Goal: Information Seeking & Learning: Find specific page/section

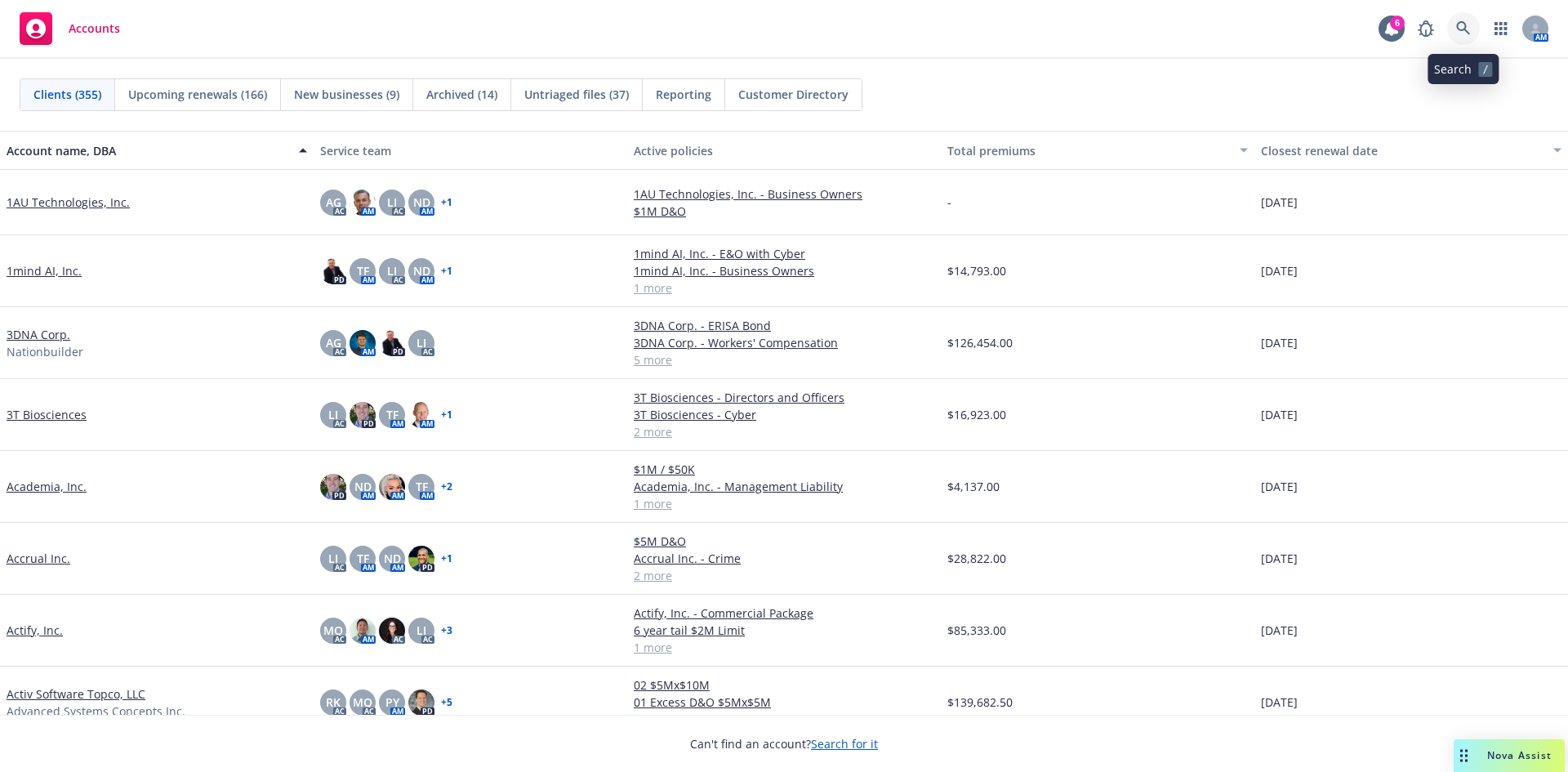
click at [1457, 15] on link at bounding box center [1464, 29] width 33 height 33
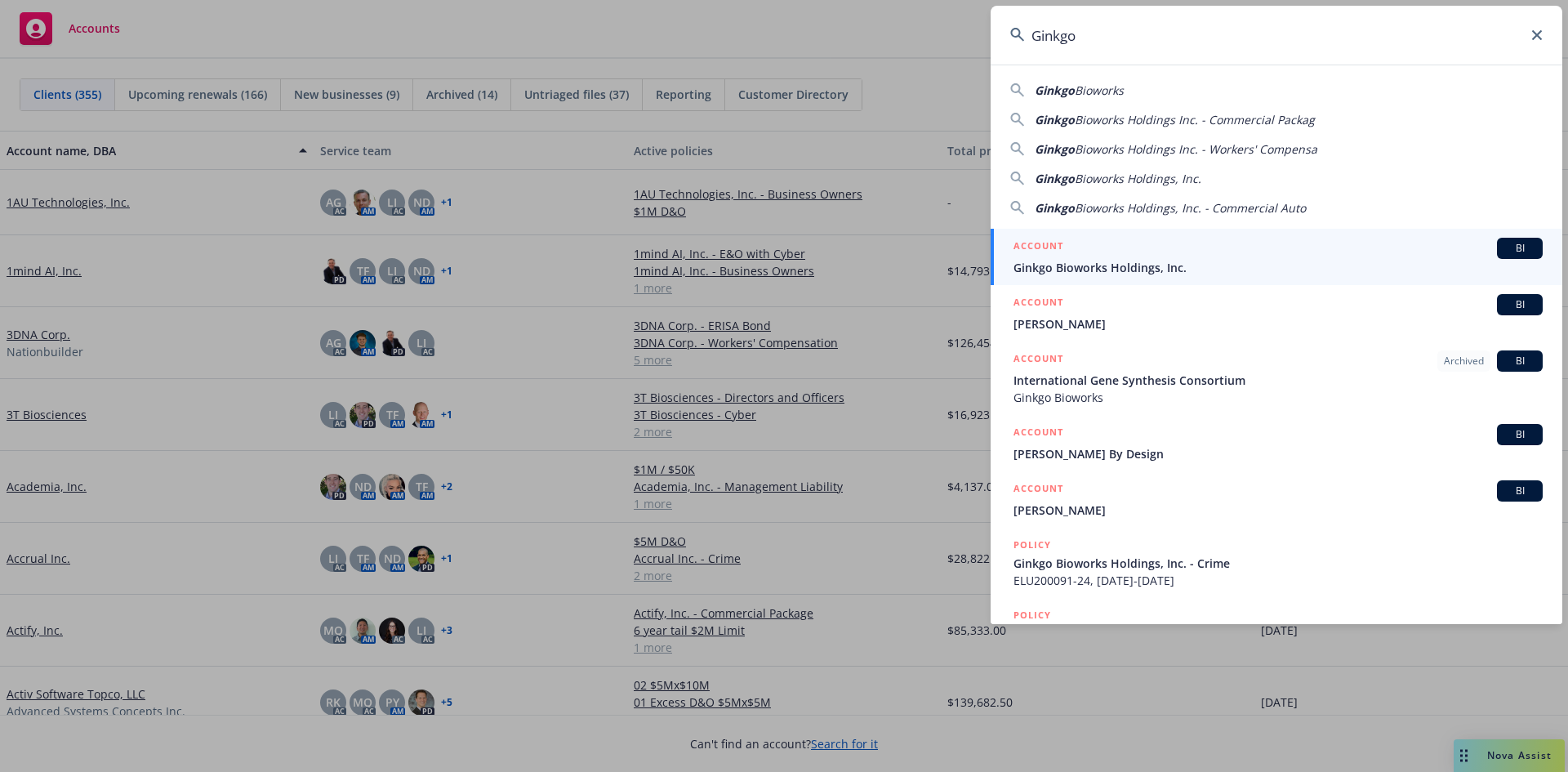
type input "Ginkgo"
click at [1114, 261] on span "Ginkgo Bioworks Holdings, Inc." at bounding box center [1279, 268] width 530 height 18
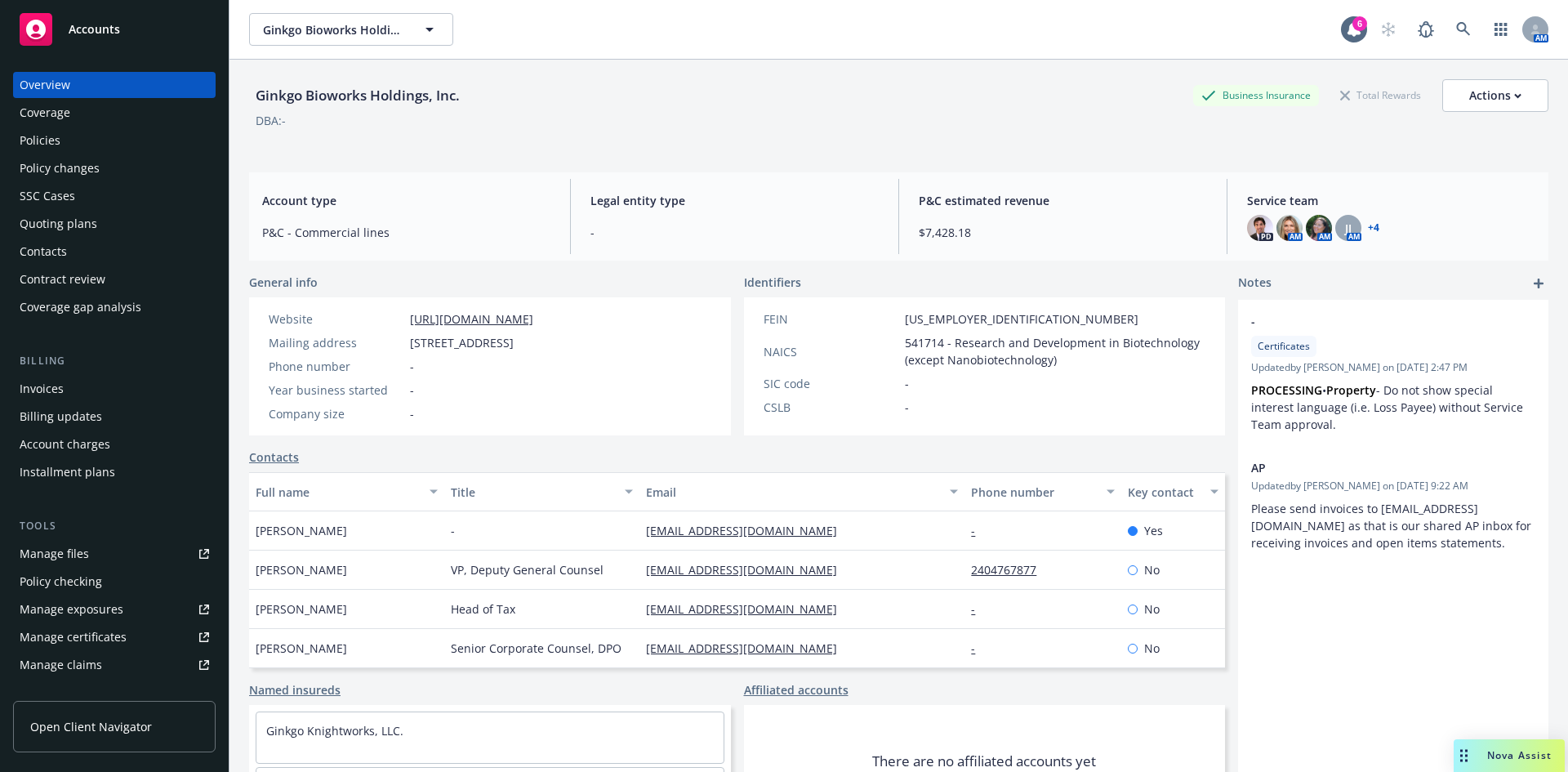
click at [48, 131] on div "Policies" at bounding box center [40, 140] width 41 height 26
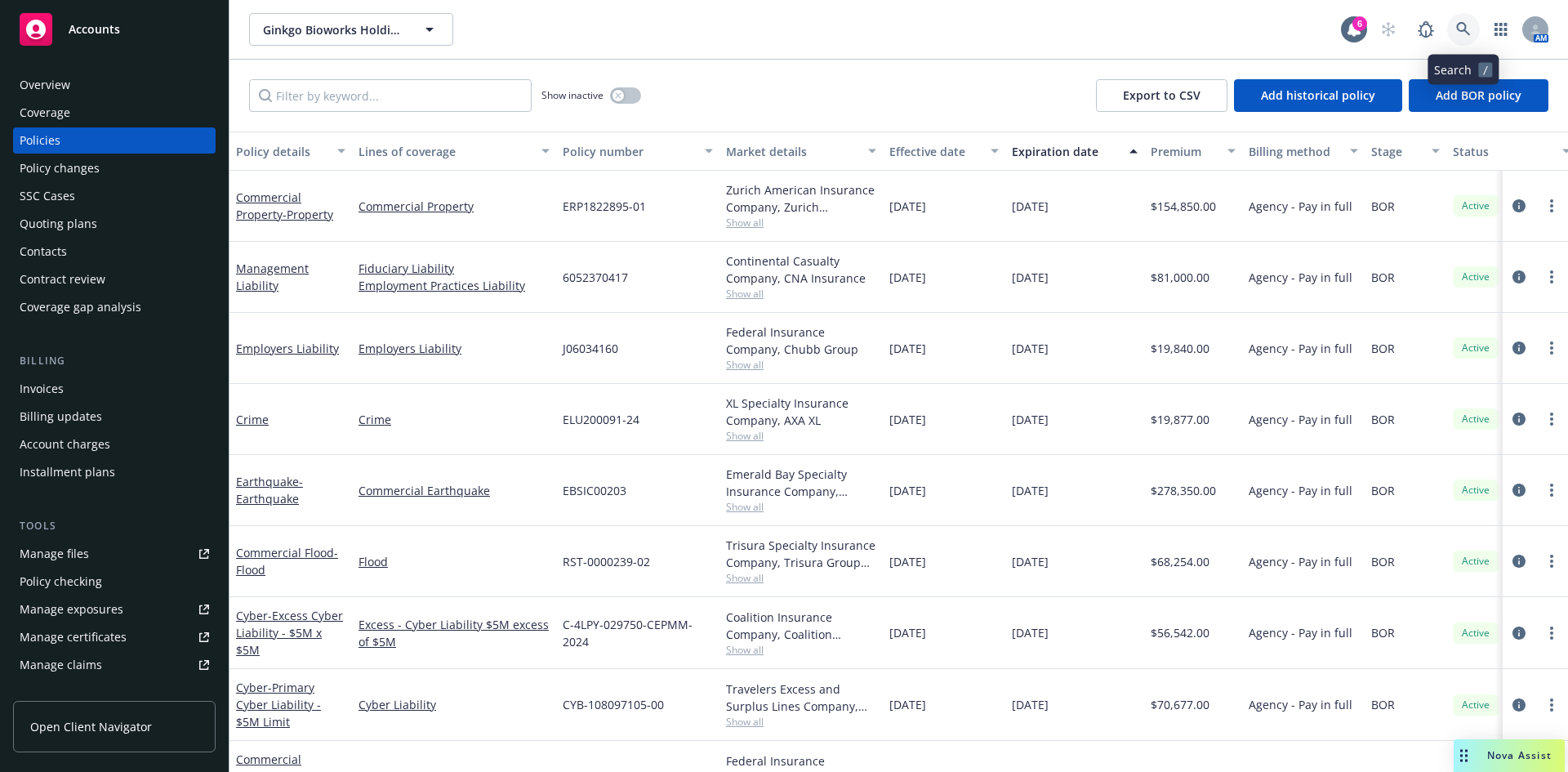
click at [1469, 25] on icon at bounding box center [1464, 29] width 15 height 15
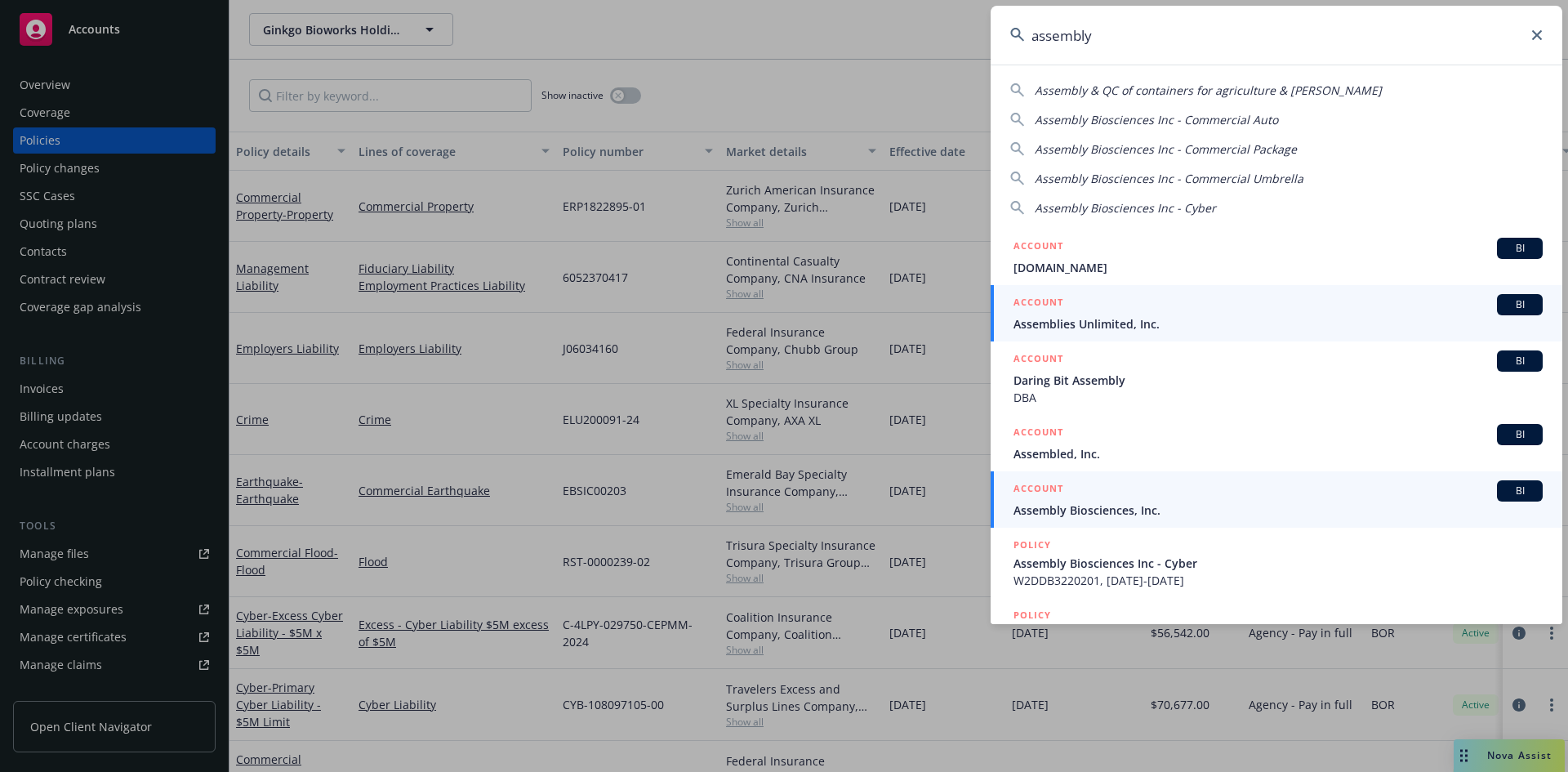
type input "assembly"
click at [1097, 506] on span "Assembly Biosciences, Inc." at bounding box center [1279, 510] width 530 height 18
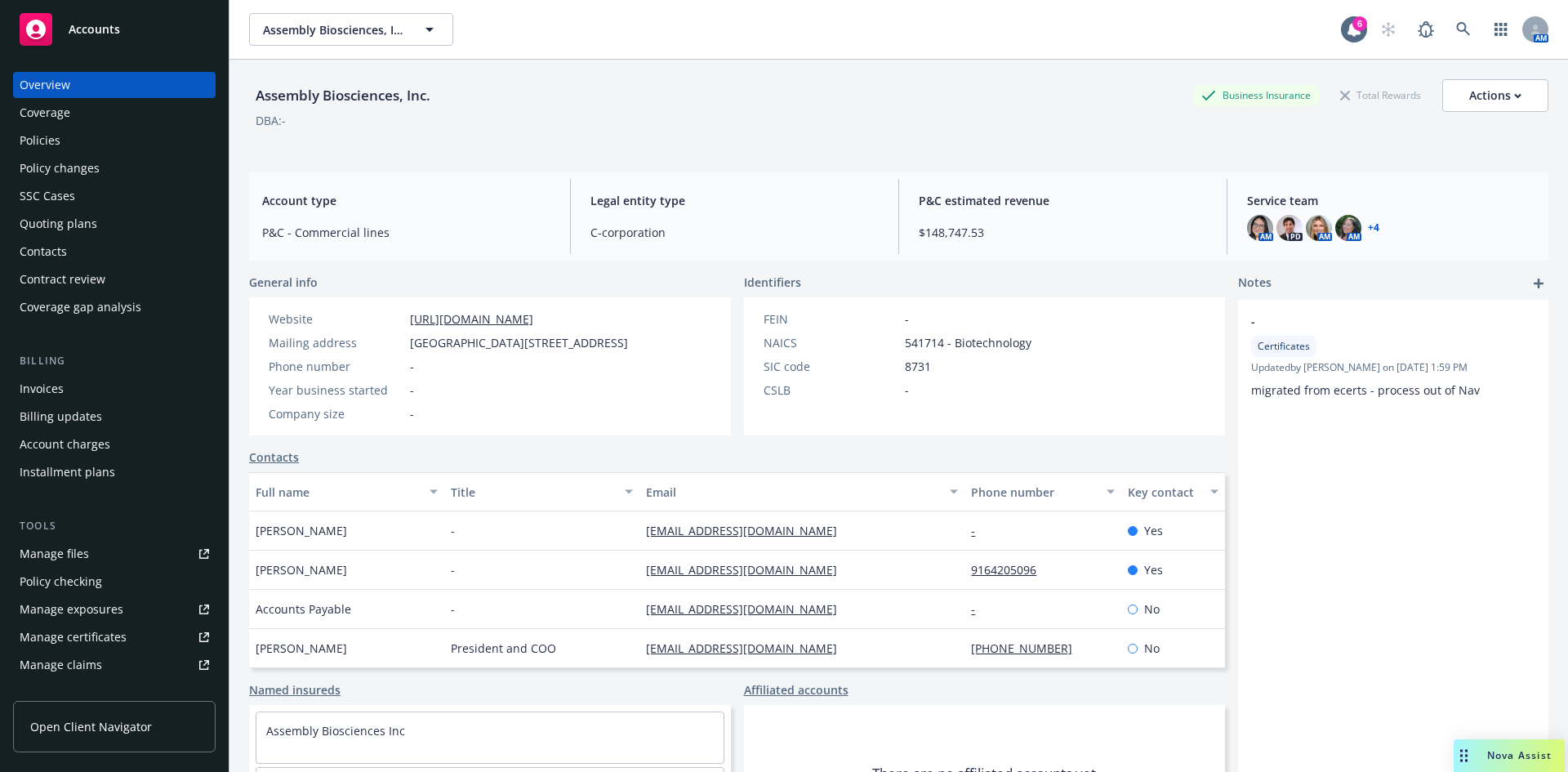
click at [48, 140] on div "Policies" at bounding box center [40, 140] width 41 height 26
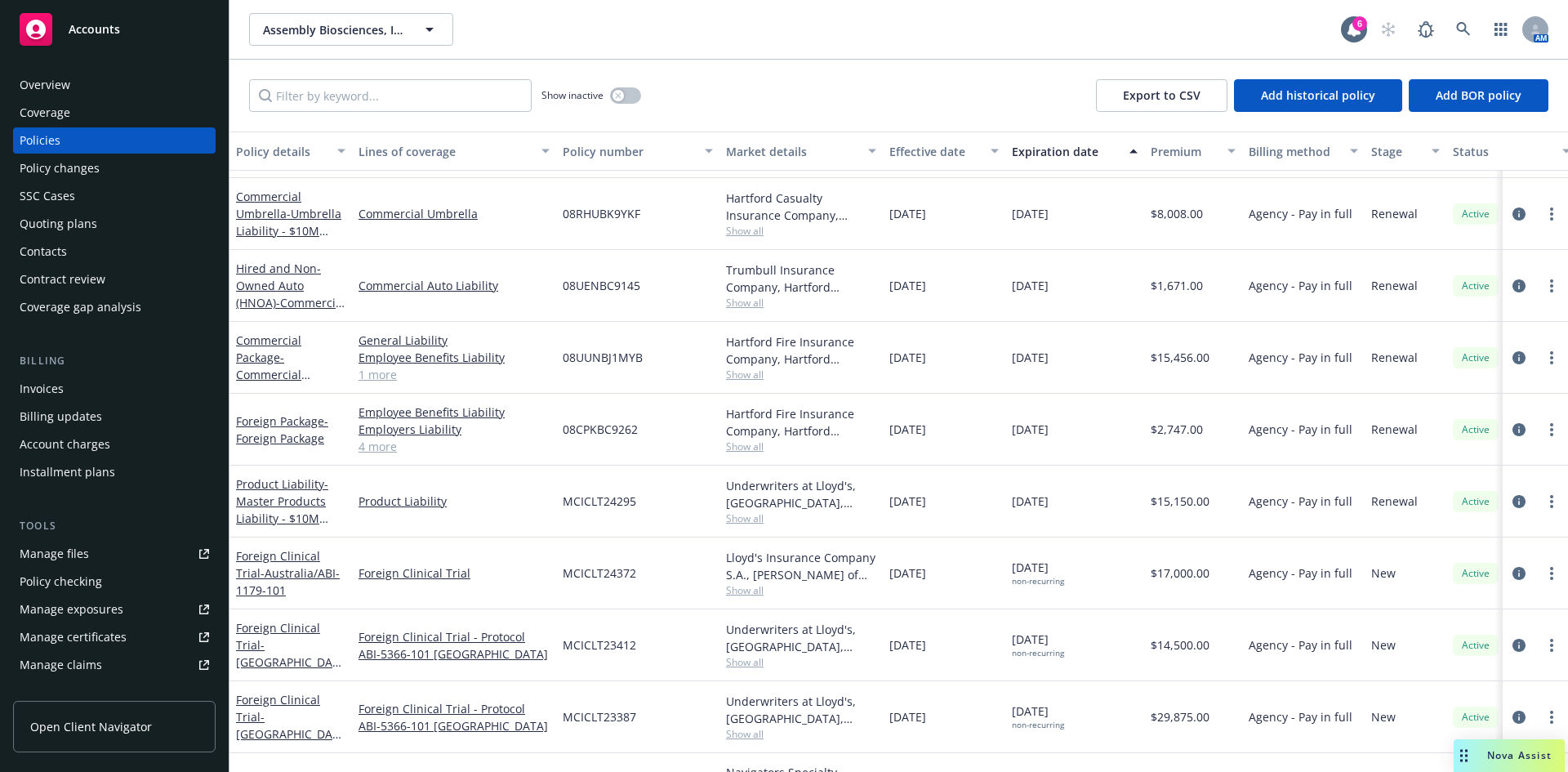
scroll to position [913, 0]
